Goal: Communication & Community: Answer question/provide support

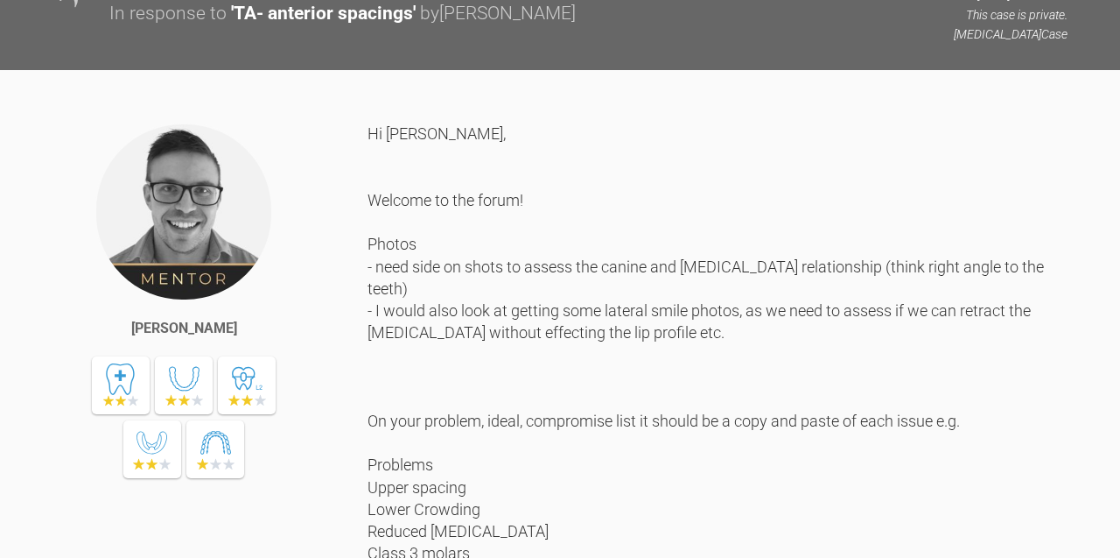
scroll to position [1046, 0]
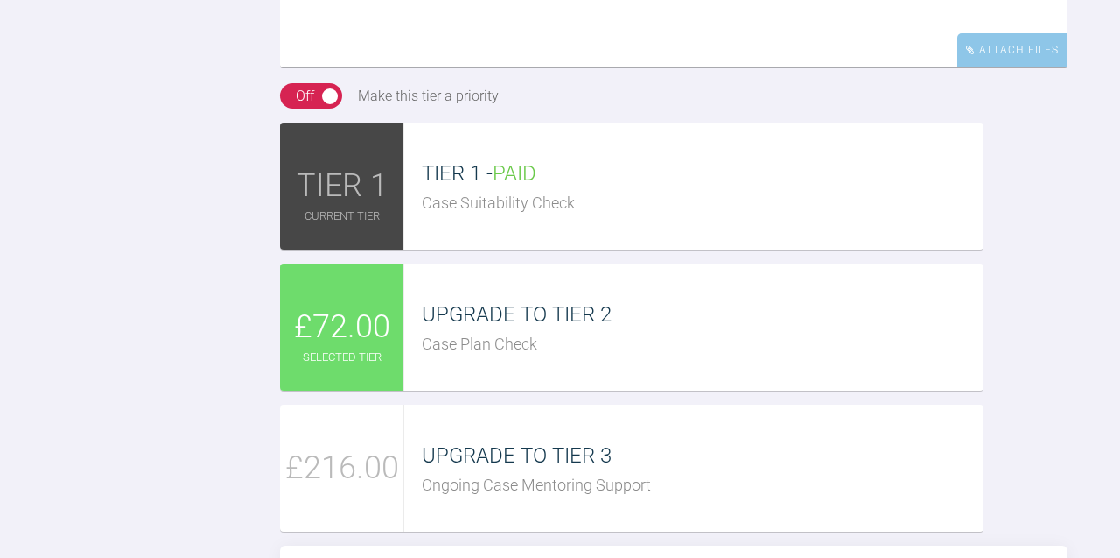
scroll to position [2722, 0]
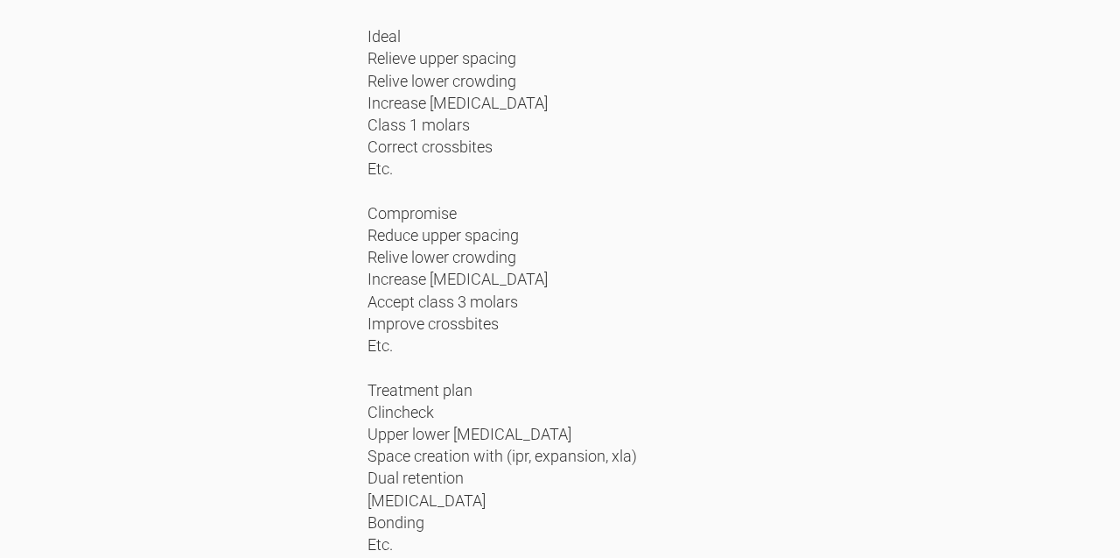
scroll to position [1845, 0]
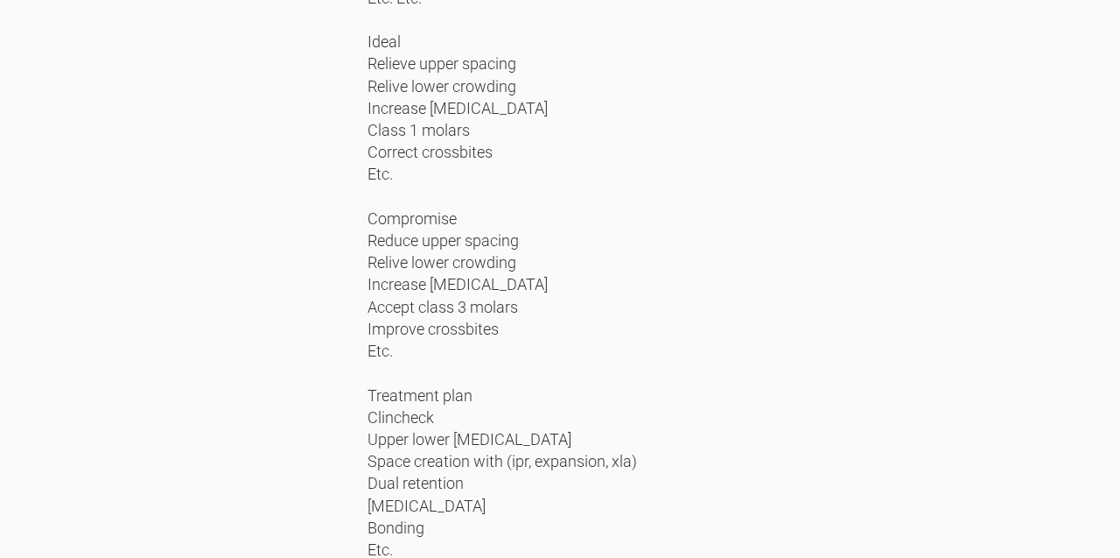
drag, startPoint x: 471, startPoint y: 261, endPoint x: 367, endPoint y: 175, distance: 134.9
click at [368, 175] on div "Hi Marah, Welcome to the forum! Photos - need side on shots to assess the canin…" at bounding box center [718, 130] width 700 height 1213
click at [424, 189] on div "Hi Marah, Welcome to the forum! Photos - need side on shots to assess the canin…" at bounding box center [718, 130] width 700 height 1213
drag, startPoint x: 367, startPoint y: 165, endPoint x: 423, endPoint y: 198, distance: 64.7
click at [423, 198] on div "Sebastian Wilkins Hi Marah, Welcome to the forum! Photos - need side on shots t…" at bounding box center [560, 144] width 1120 height 1240
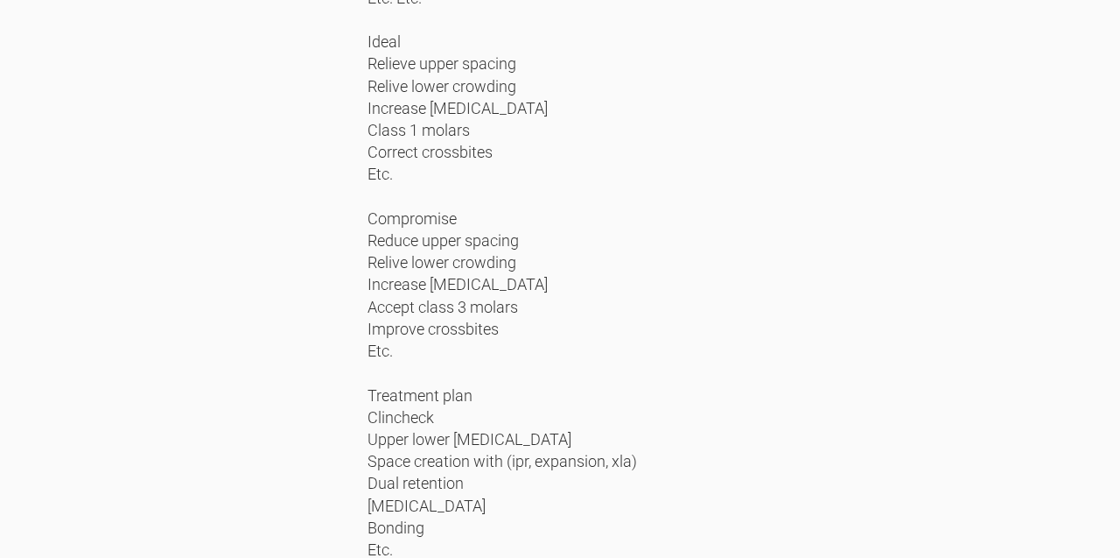
click at [423, 198] on div "Hi Marah, Welcome to the forum! Photos - need side on shots to assess the canin…" at bounding box center [718, 130] width 700 height 1213
drag, startPoint x: 467, startPoint y: 255, endPoint x: 371, endPoint y: 169, distance: 129.0
click at [371, 169] on div "Hi Marah, Welcome to the forum! Photos - need side on shots to assess the canin…" at bounding box center [718, 130] width 700 height 1213
copy div "Upper spacing Lower Crowding Reduced overjet Class 3 molars Crossbites xxx"
click at [517, 382] on div "Hi Marah, Welcome to the forum! Photos - need side on shots to assess the canin…" at bounding box center [718, 130] width 700 height 1213
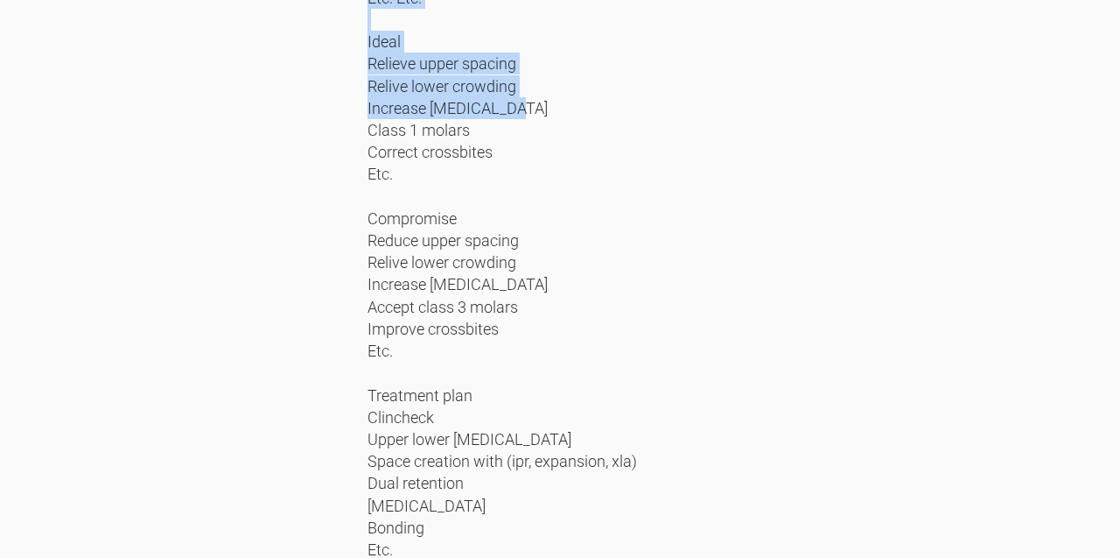
drag, startPoint x: 497, startPoint y: 438, endPoint x: 369, endPoint y: 347, distance: 156.9
click at [369, 347] on div "Hi Marah, Welcome to the forum! Photos - need side on shots to assess the canin…" at bounding box center [718, 130] width 700 height 1213
copy div "Relieve upper spacing Relive lower crowding Increase overjet Class 1 molars Cor…"
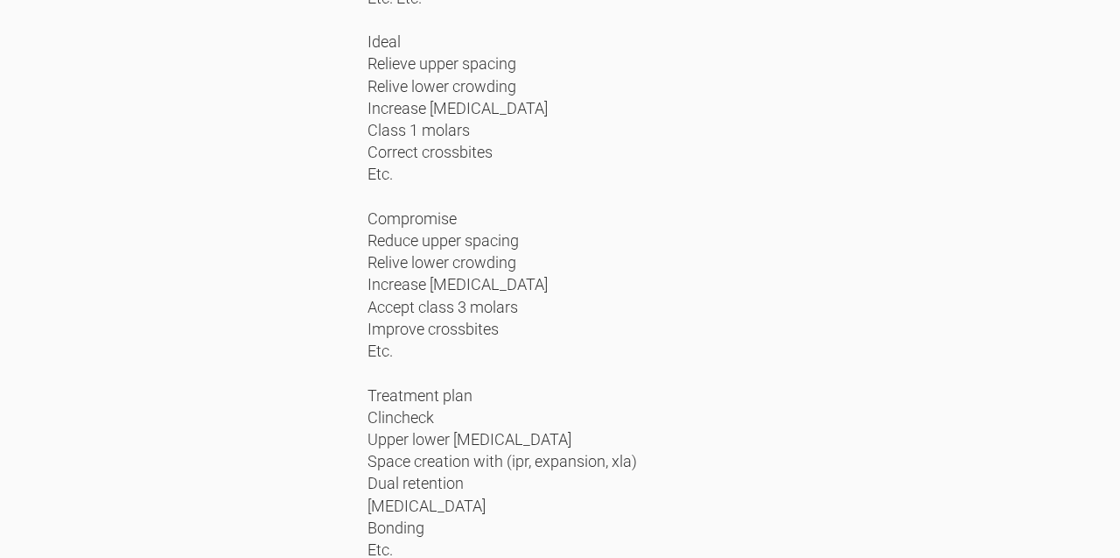
click at [537, 358] on div "Hi Marah, Welcome to the forum! Photos - need side on shots to assess the canin…" at bounding box center [718, 130] width 700 height 1213
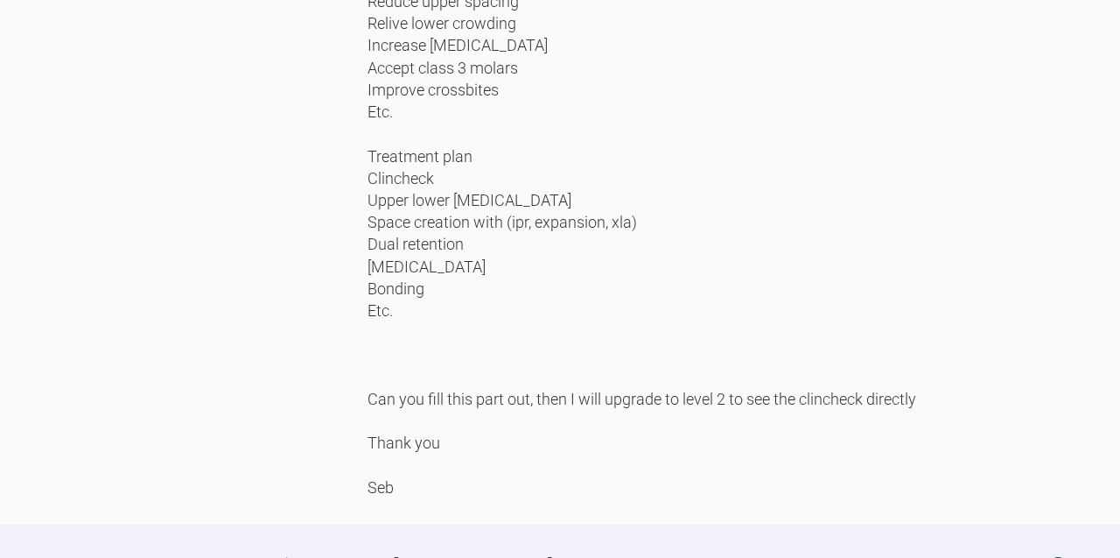
scroll to position [2097, 0]
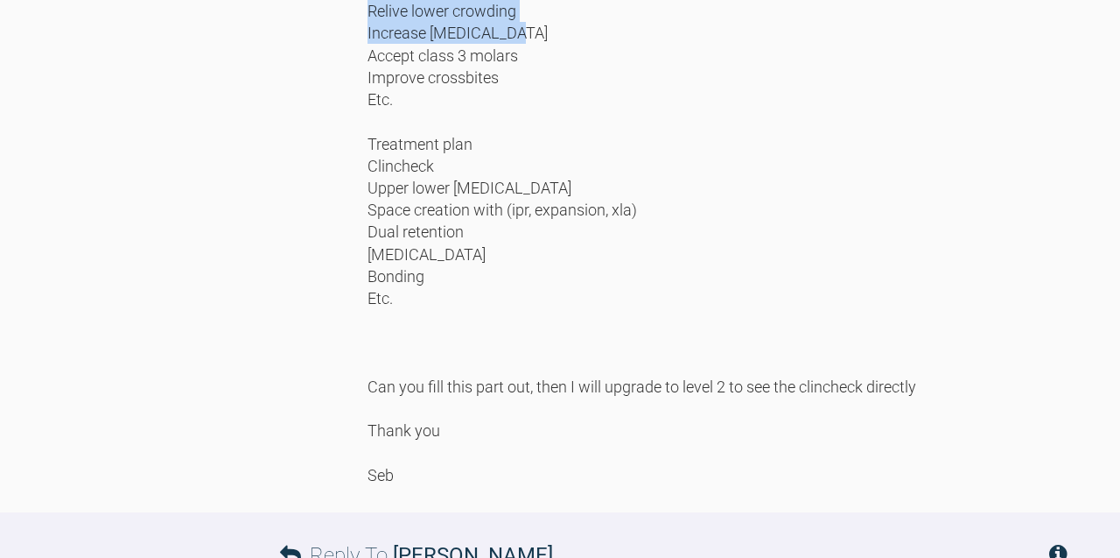
drag, startPoint x: 516, startPoint y: 358, endPoint x: 369, endPoint y: 254, distance: 179.5
copy div "Compromise Reduce upper spacing Relive lower crowding Increase overjet Accept c…"
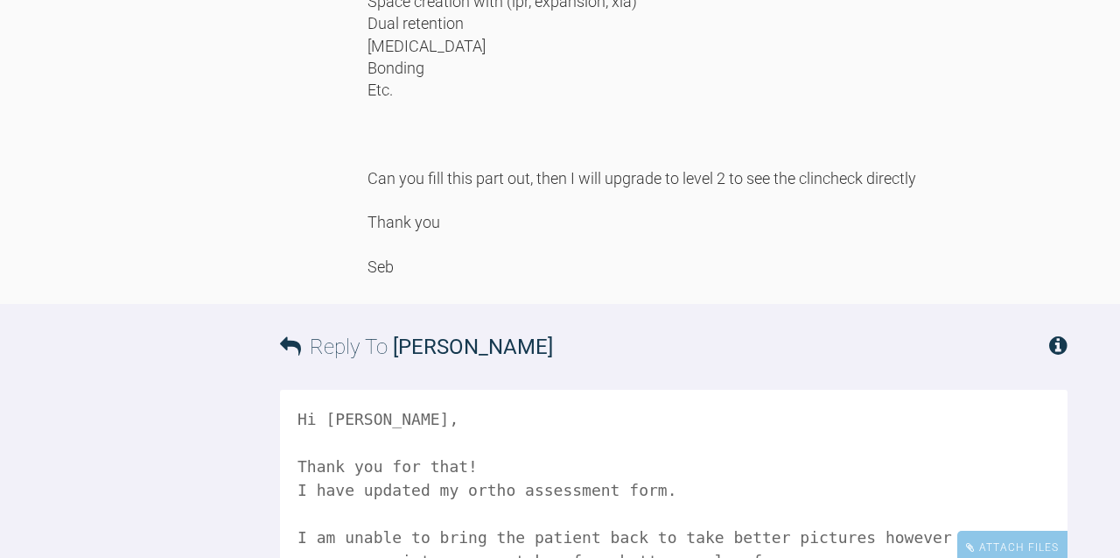
scroll to position [2307, 0]
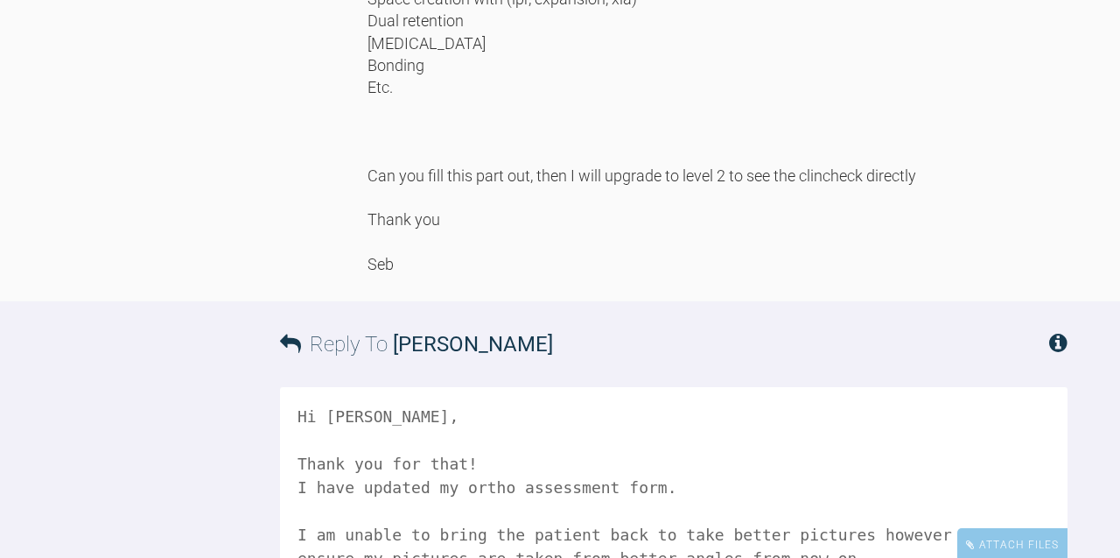
drag, startPoint x: 400, startPoint y: 365, endPoint x: 368, endPoint y: 238, distance: 131.0
copy div "Clincheck Upper lower invisalign Space creation with (ipr, expansion, xla) Dual…"
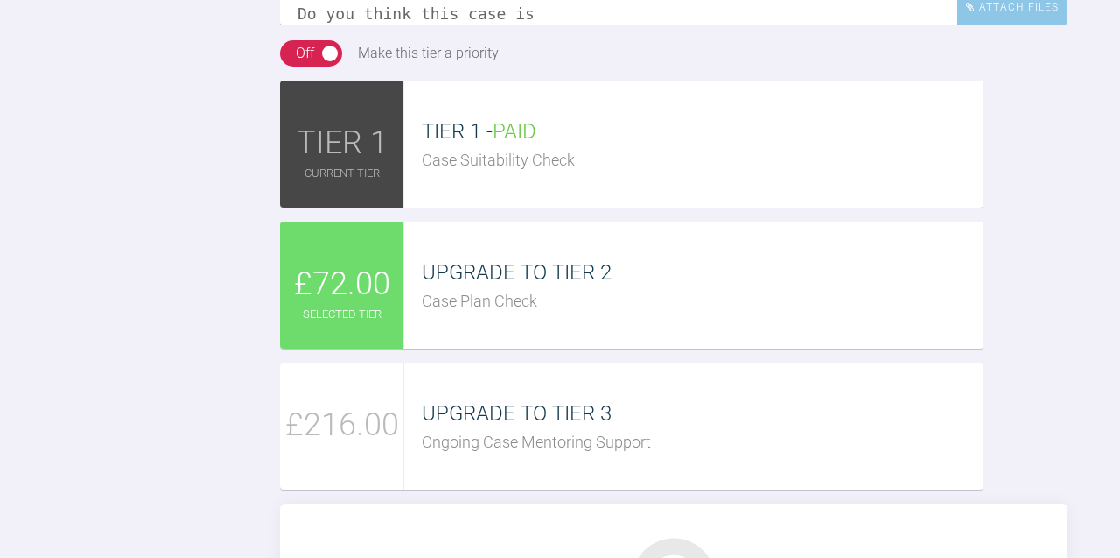
scroll to position [73, 0]
type textarea "Hi Sebastian, Thank you for that! I have updated my ortho assessment form. I am…"
click at [1019, 25] on div "Attach Files" at bounding box center [1013, 7] width 110 height 34
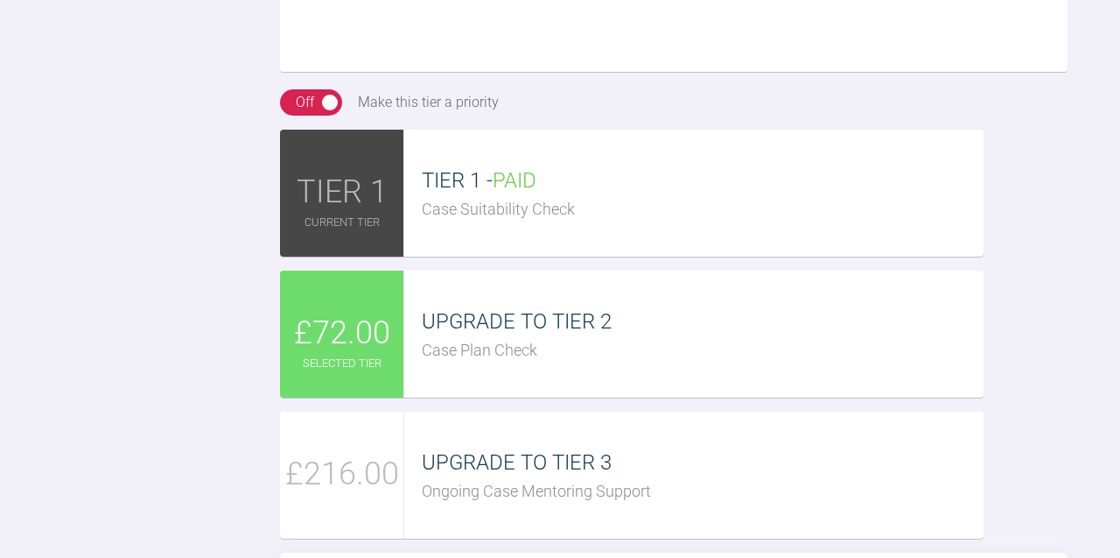
scroll to position [3121, 0]
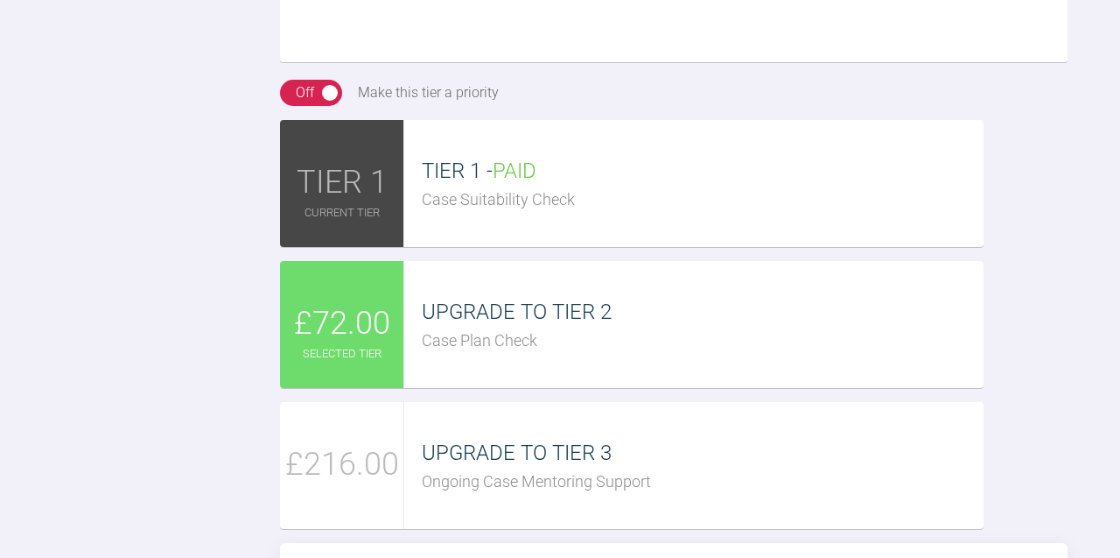
type input "C:\fakepath\doc (1).pdf"
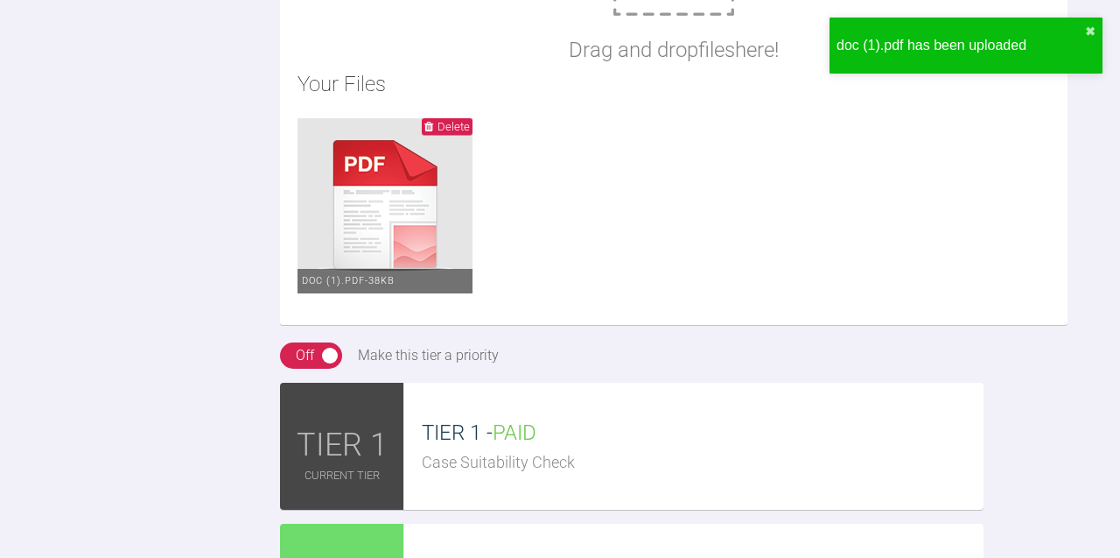
scroll to position [2927, 0]
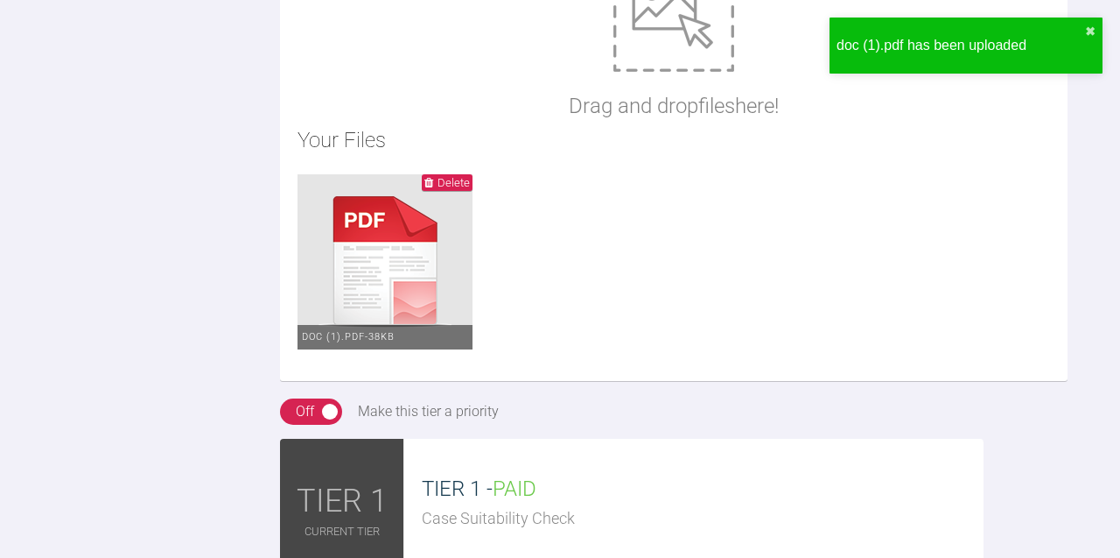
drag, startPoint x: 632, startPoint y: 193, endPoint x: 277, endPoint y: 186, distance: 354.6
click at [277, 186] on div "Reply To Sebastian Wilkins Hi Sebastian, Thank you for that! I have updated my …" at bounding box center [560, 472] width 1120 height 1583
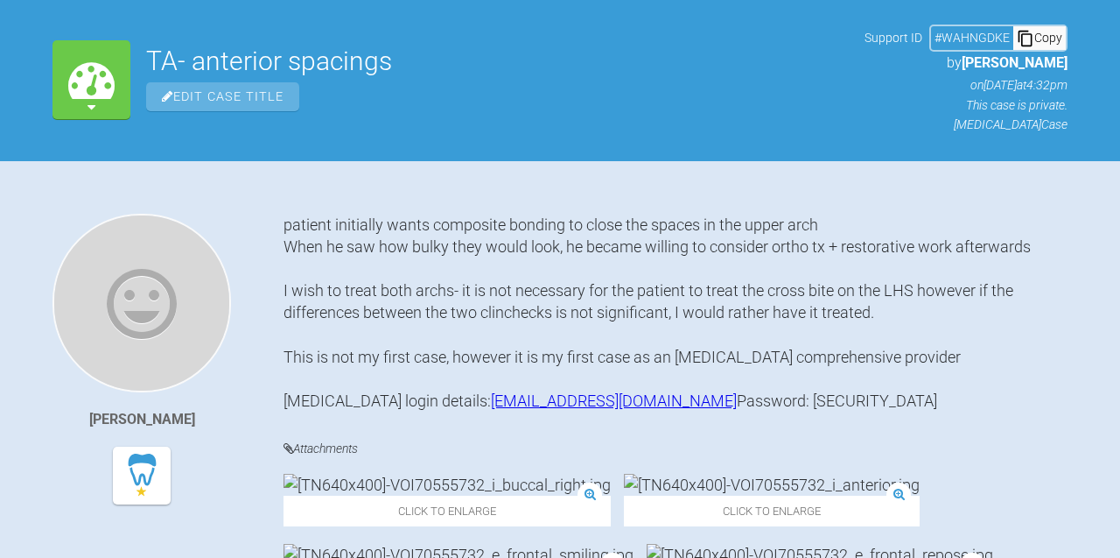
scroll to position [184, 0]
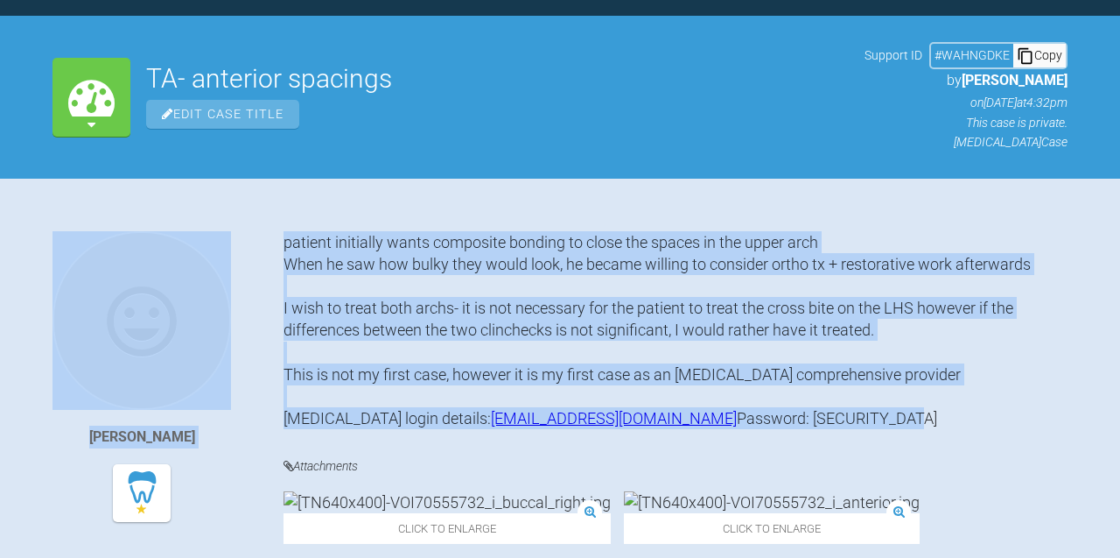
drag, startPoint x: 463, startPoint y: 441, endPoint x: 283, endPoint y: 417, distance: 182.0
click at [284, 417] on div "patient initially wants composite bonding to close the spaces in the upper arch…" at bounding box center [676, 330] width 784 height 199
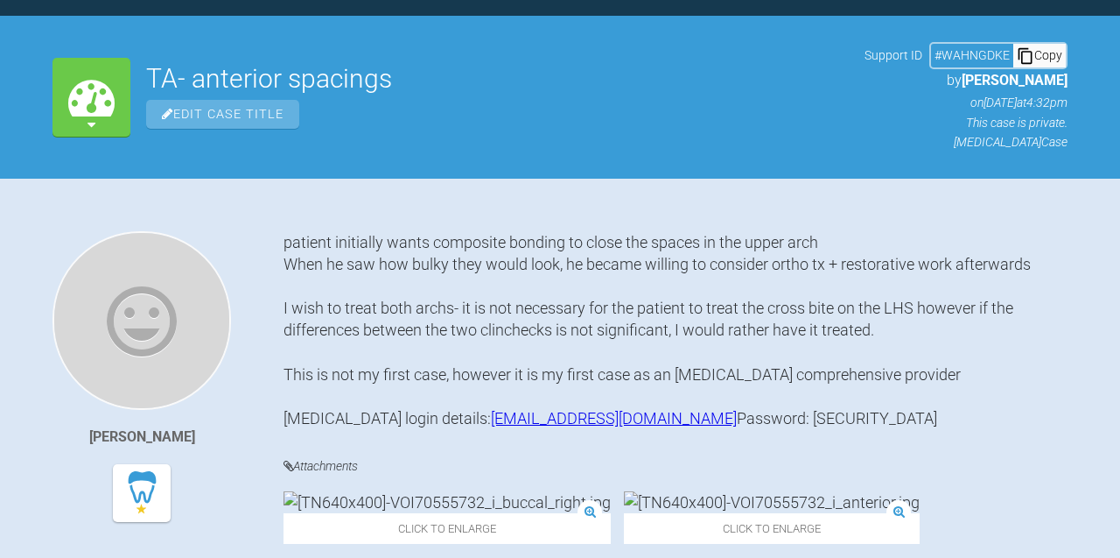
click at [330, 422] on div "patient initially wants composite bonding to close the spaces in the upper arch…" at bounding box center [676, 330] width 784 height 199
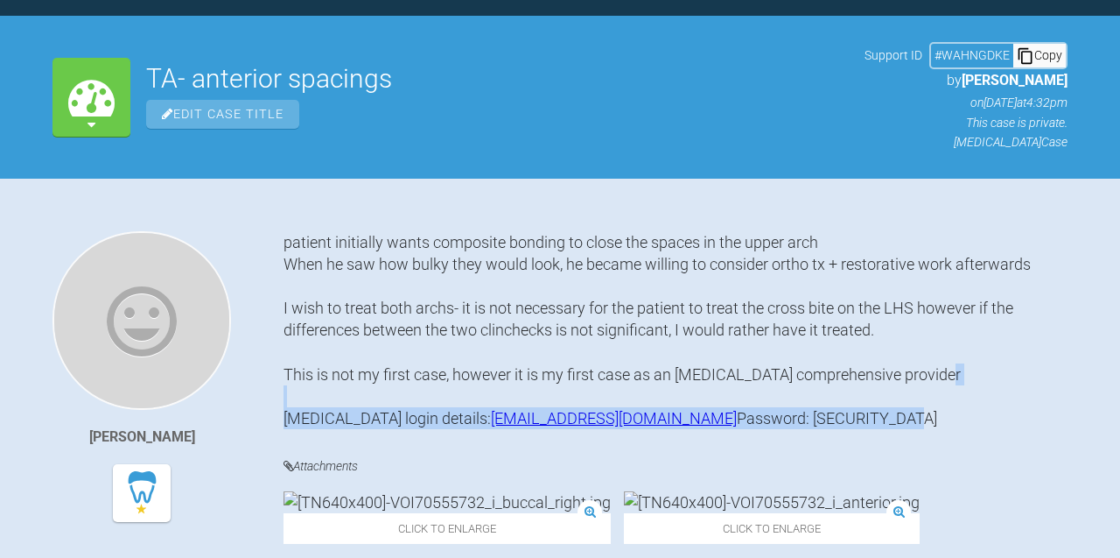
drag, startPoint x: 284, startPoint y: 413, endPoint x: 488, endPoint y: 438, distance: 205.4
click at [488, 430] on div "patient initially wants composite bonding to close the spaces in the upper arch…" at bounding box center [676, 330] width 784 height 199
copy div "Invisalign login details: dr.marah_ziad@hotmail.com Password: Mshakel2003!"
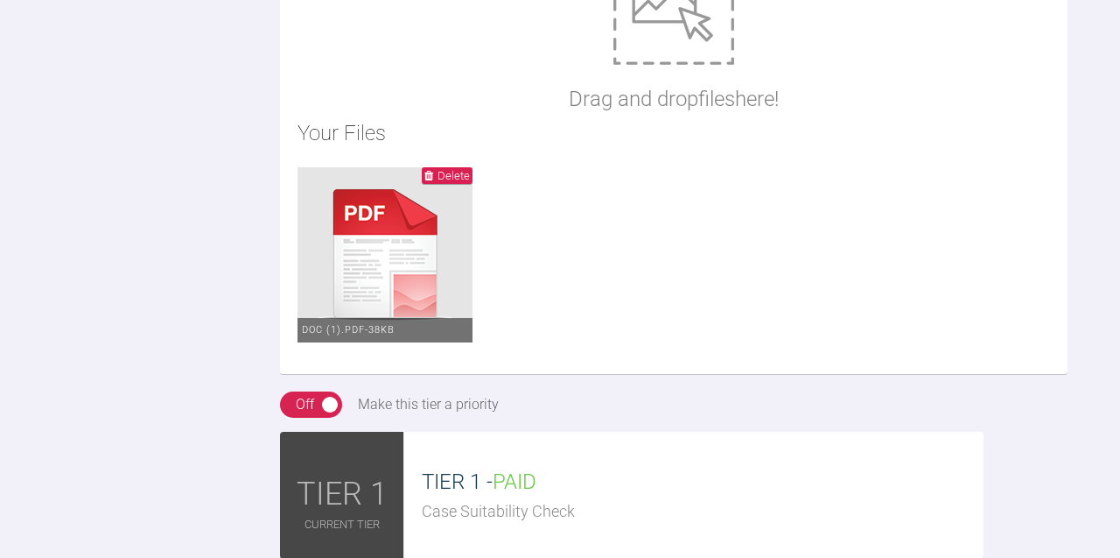
scroll to position [2918, 0]
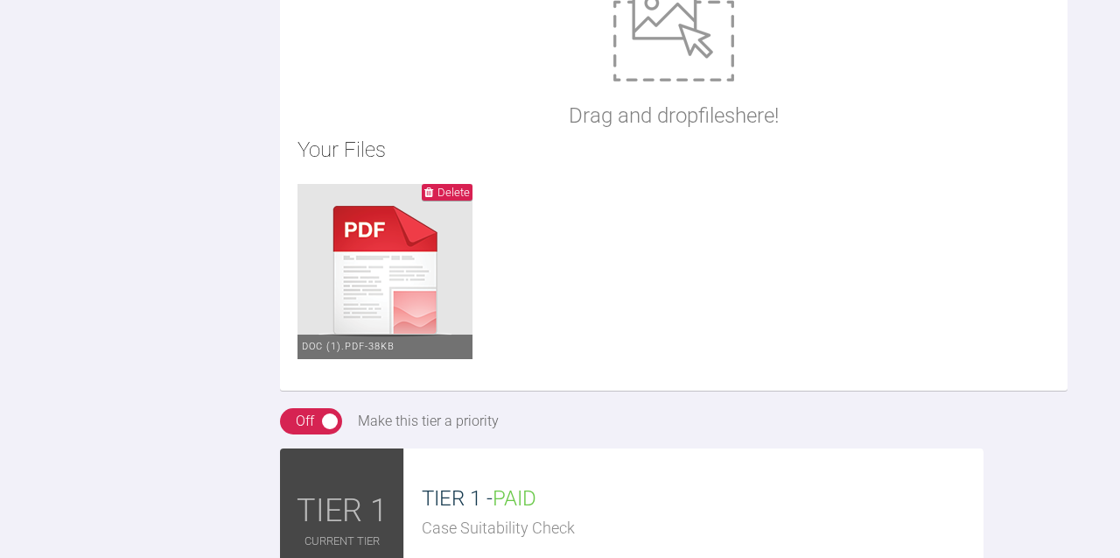
paste textarea "Invisalign login details: dr.marah_ziad@hotmail.com Password: Mshakel2003!"
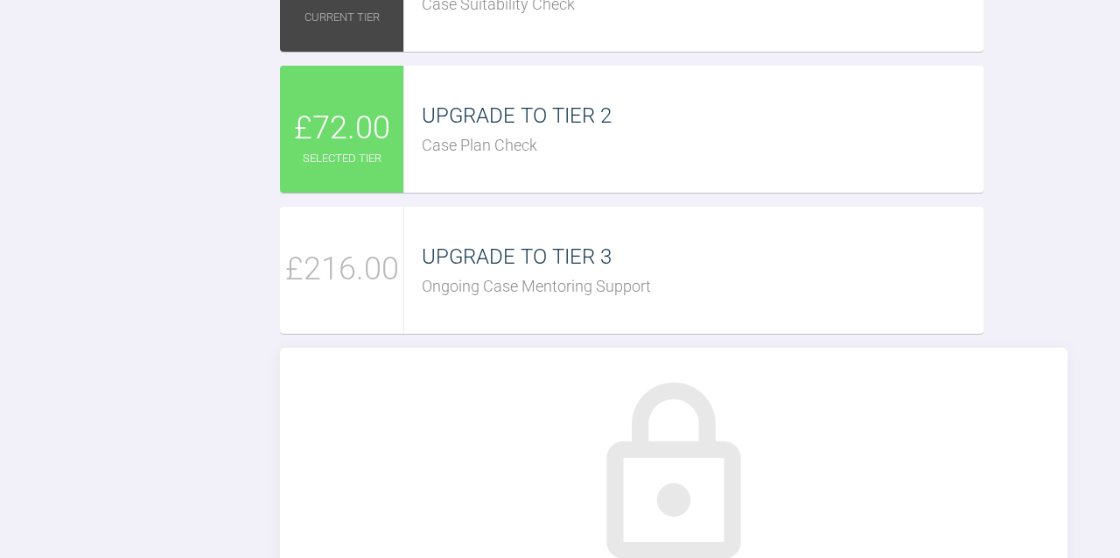
scroll to position [3468, 0]
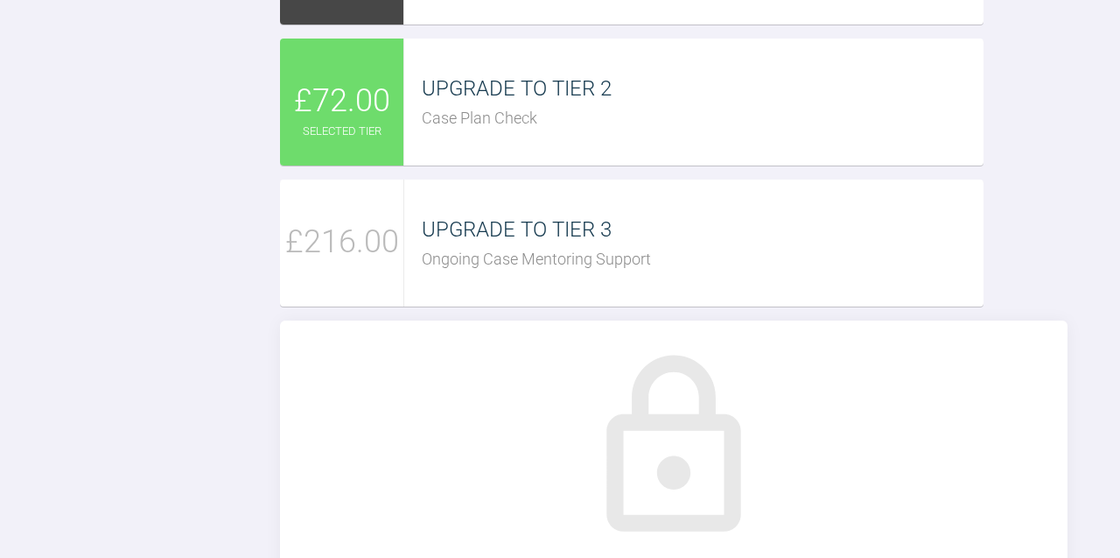
type textarea "Hi Sebastian, Thank you for that! I have updated my ortho assessment form. I am…"
click at [477, 101] on span "UPGRADE TO TIER 2" at bounding box center [517, 88] width 190 height 25
click at [351, 127] on span "£72.00" at bounding box center [342, 101] width 96 height 51
click at [460, 131] on div "Case Plan Check" at bounding box center [703, 118] width 562 height 25
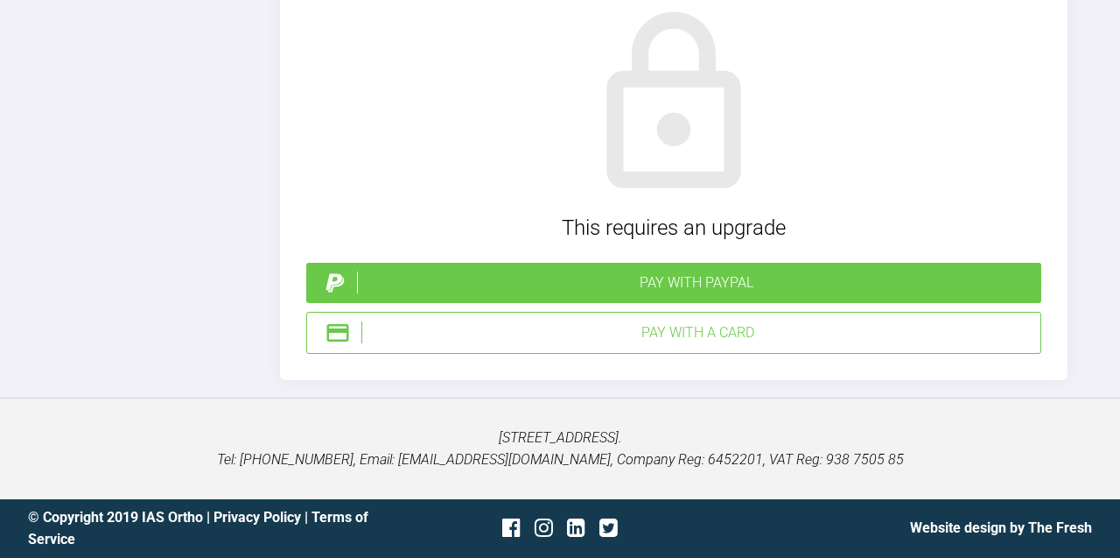
scroll to position [4063, 0]
click at [688, 344] on div "Pay with a Card" at bounding box center [698, 332] width 672 height 23
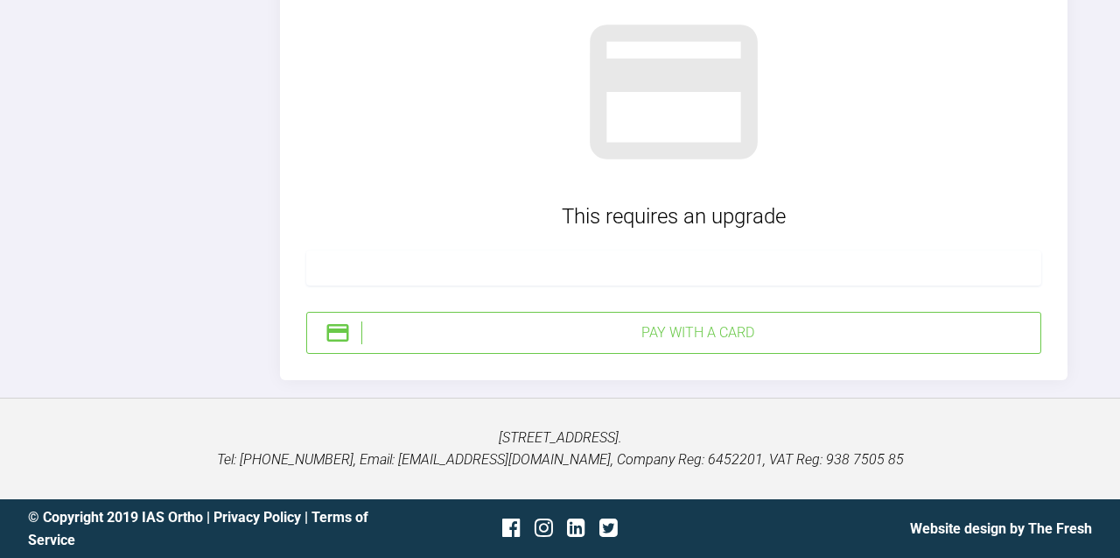
click at [604, 285] on div at bounding box center [673, 267] width 735 height 35
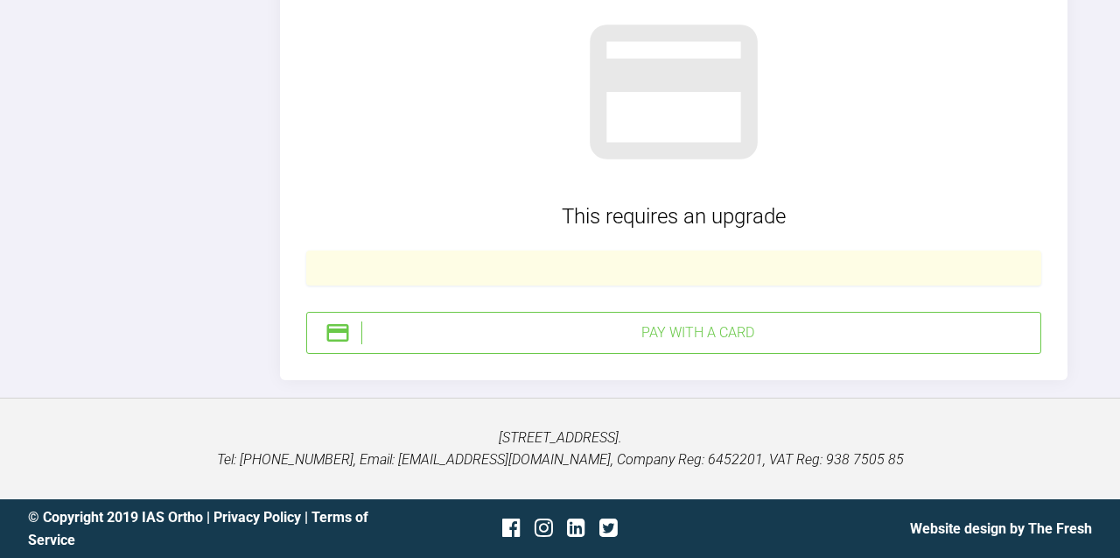
click at [745, 354] on div "Pay with a Card" at bounding box center [673, 333] width 735 height 42
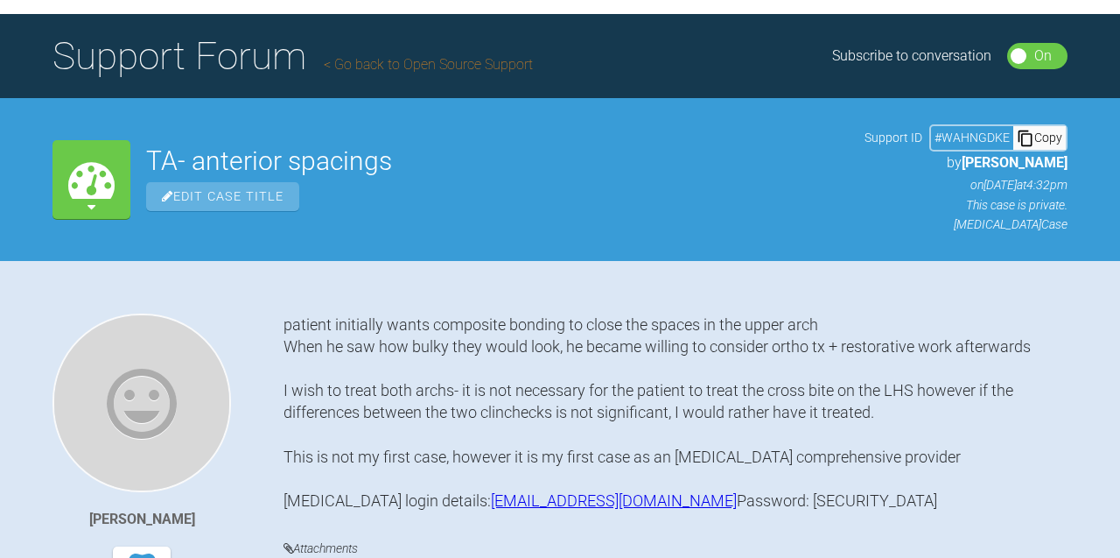
scroll to position [0, 0]
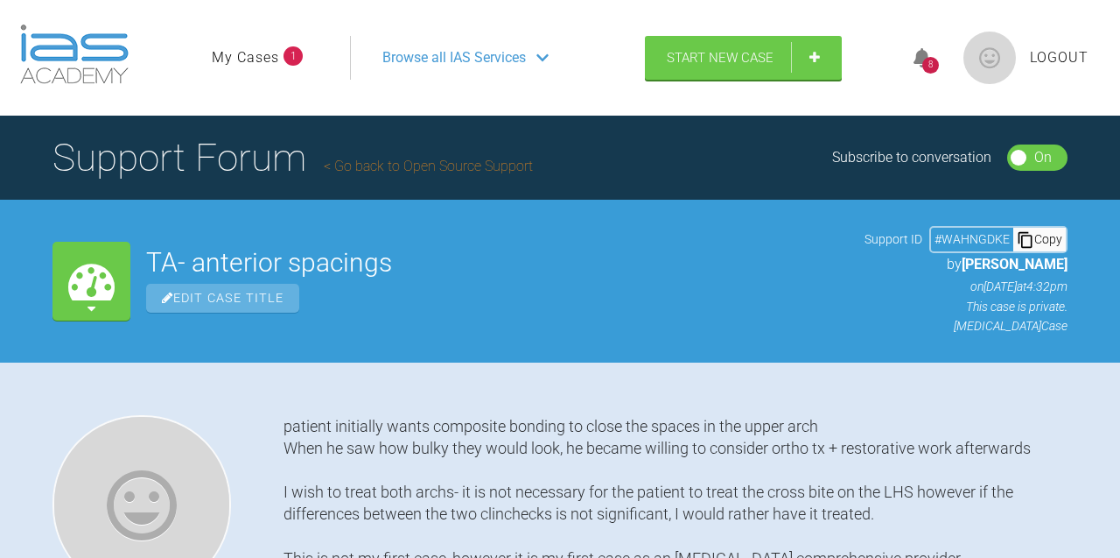
click at [281, 53] on li "My Cases 1" at bounding box center [257, 57] width 91 height 23
click at [256, 59] on link "My Cases" at bounding box center [245, 57] width 67 height 23
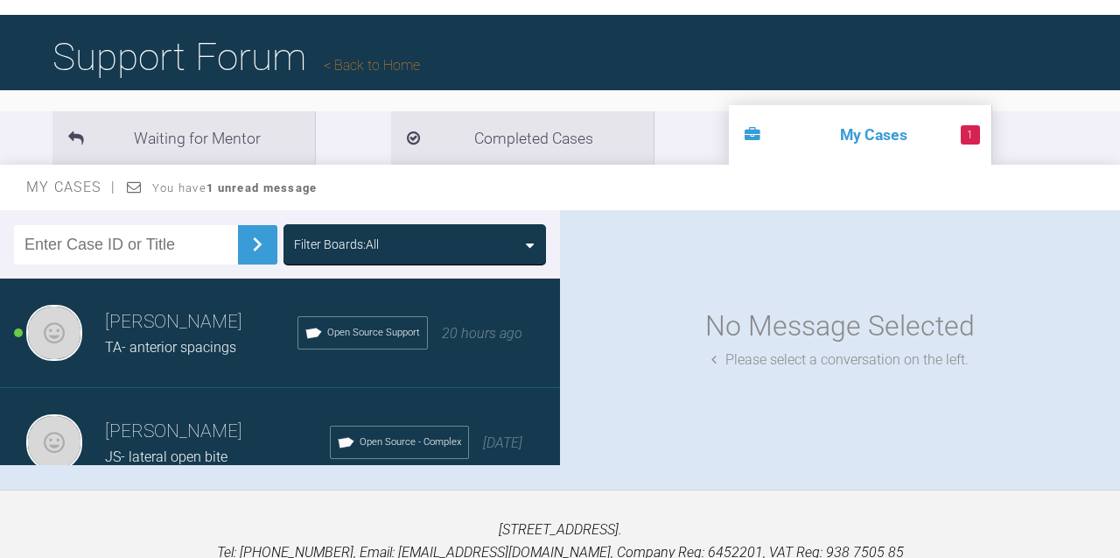
scroll to position [138, 0]
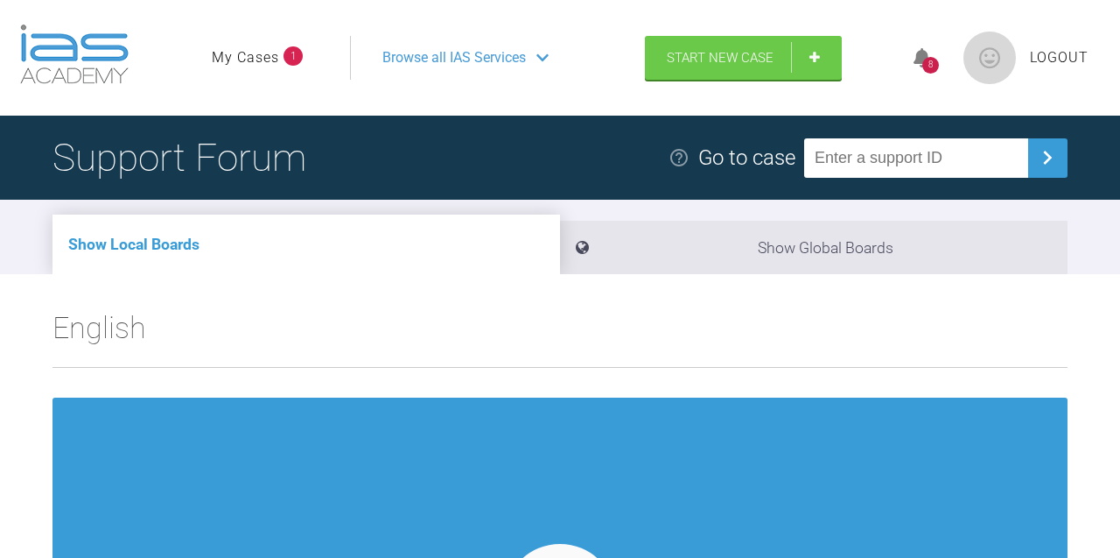
click at [416, 59] on span "Browse all IAS Services" at bounding box center [455, 57] width 144 height 23
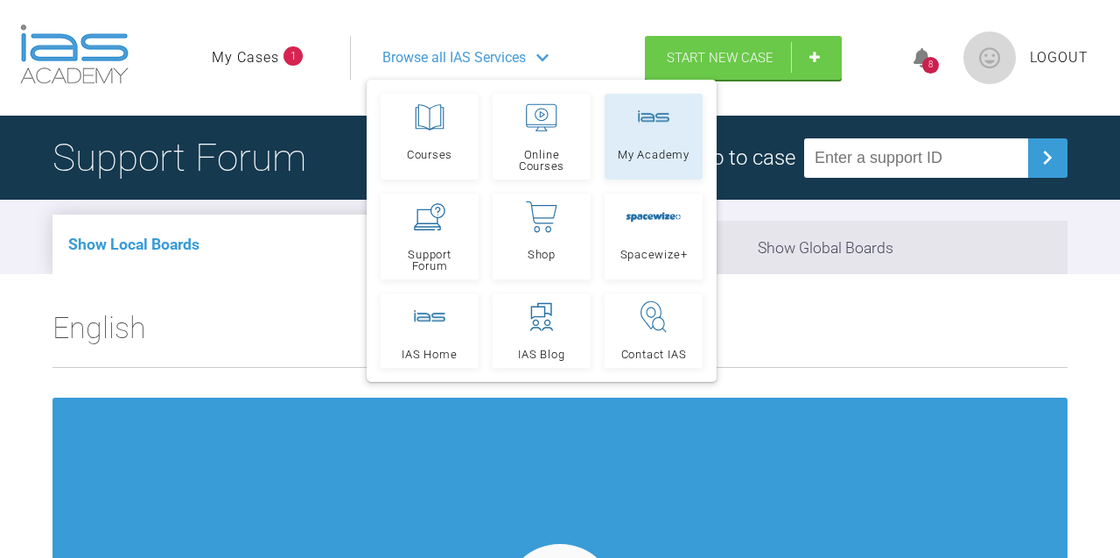
click at [647, 137] on link "My Academy" at bounding box center [654, 137] width 98 height 86
